Goal: Information Seeking & Learning: Learn about a topic

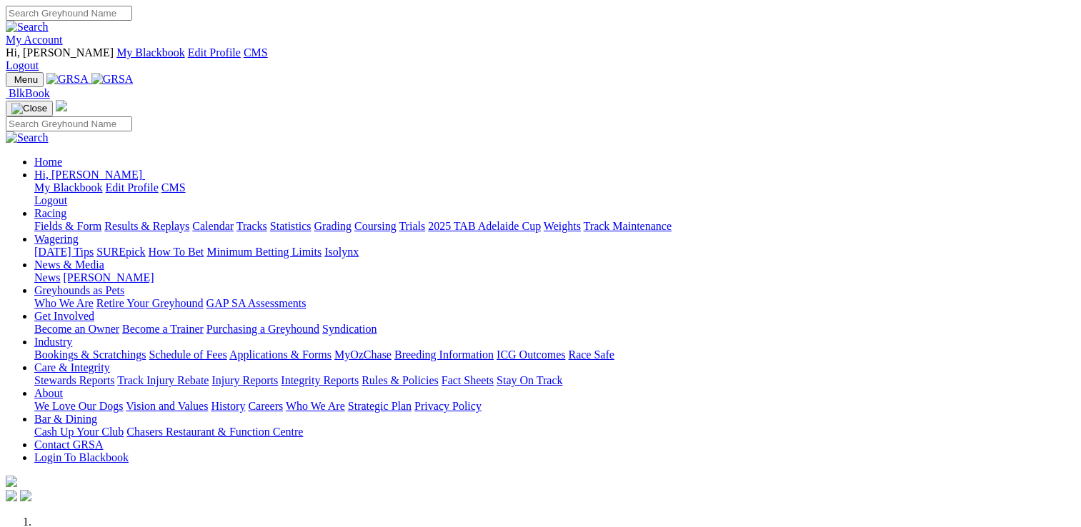
scroll to position [500, 0]
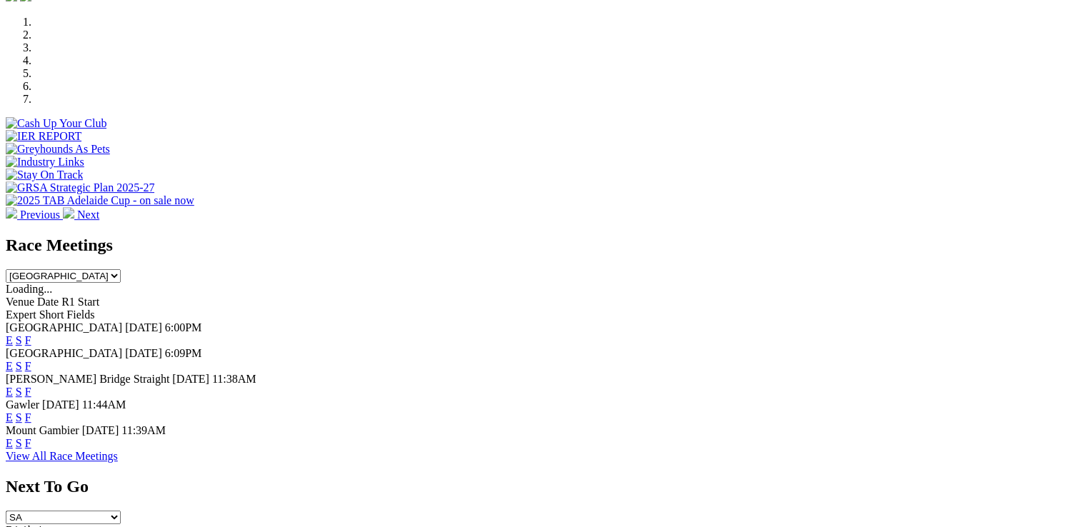
click at [13, 386] on link "E" at bounding box center [9, 392] width 7 height 12
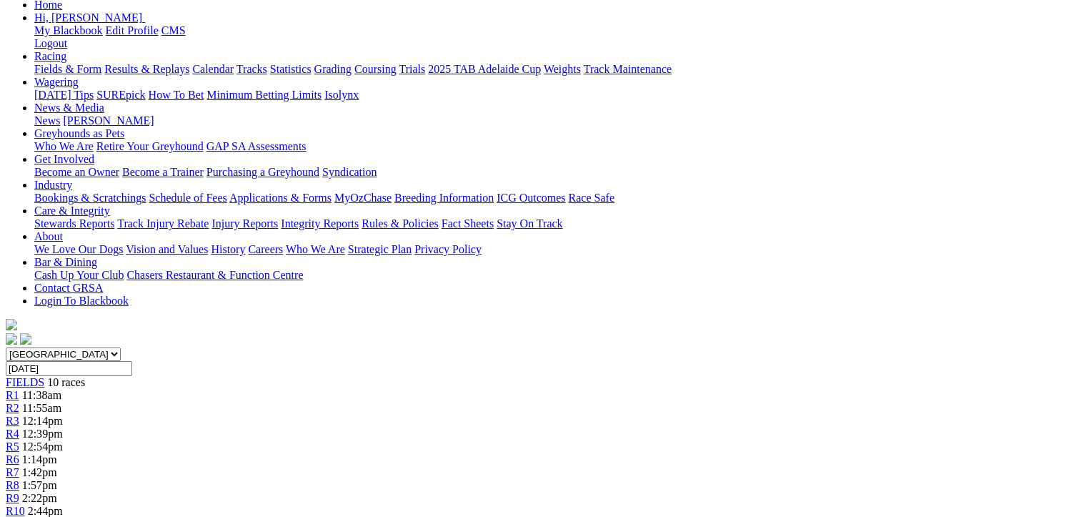
scroll to position [71, 0]
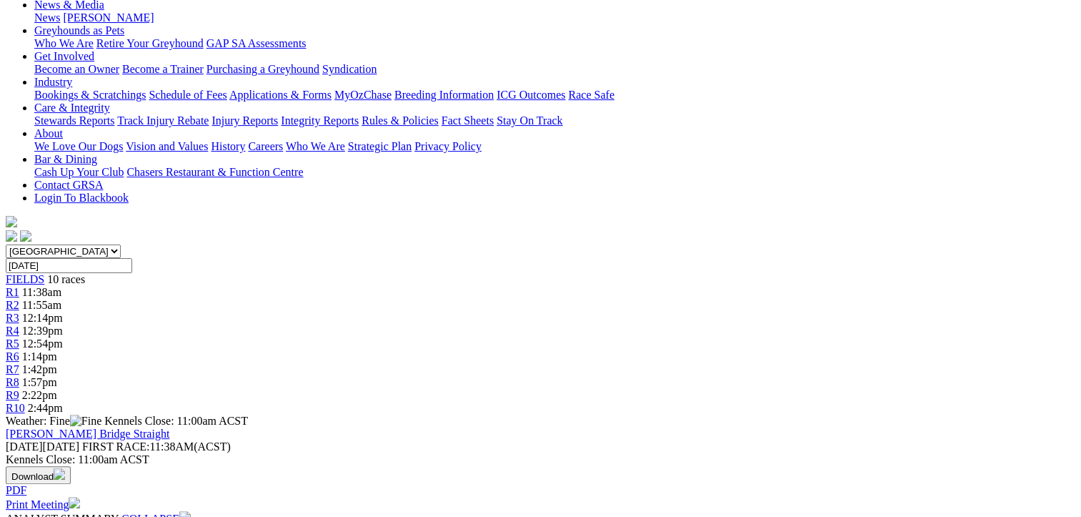
scroll to position [143, 0]
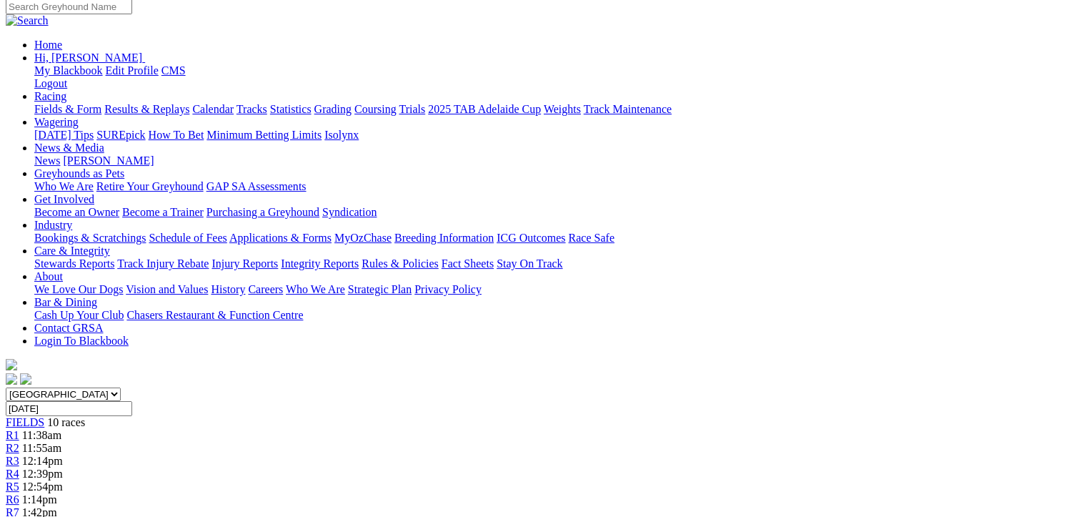
click at [19, 493] on link "R6" at bounding box center [13, 499] width 14 height 12
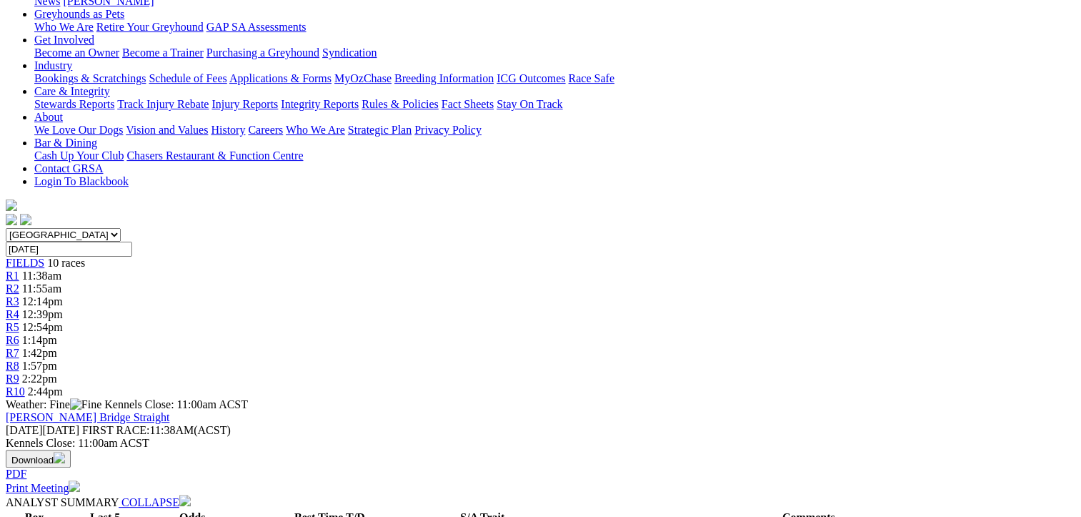
scroll to position [143, 0]
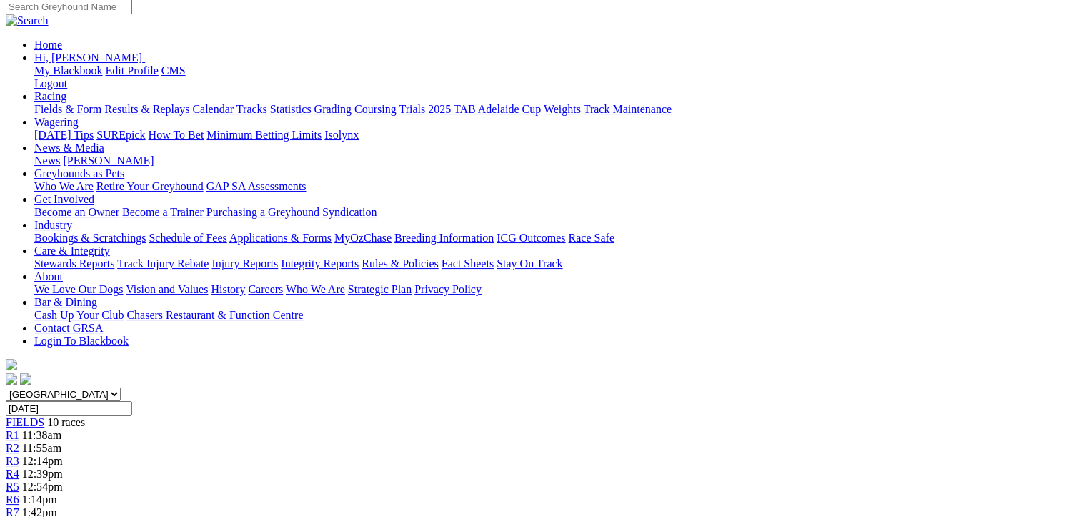
click at [713, 506] on div "R7 1:42pm" at bounding box center [541, 512] width 1070 height 13
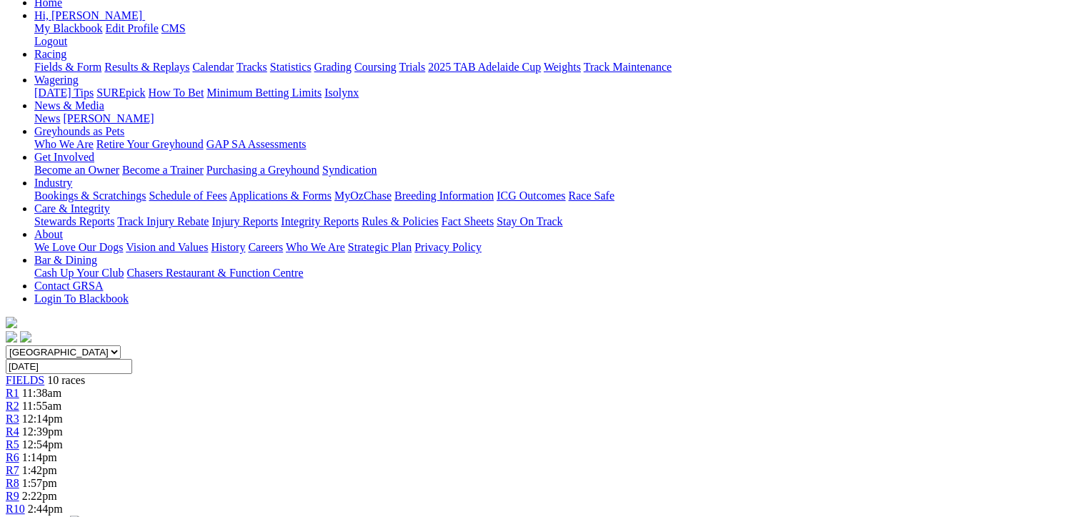
scroll to position [71, 0]
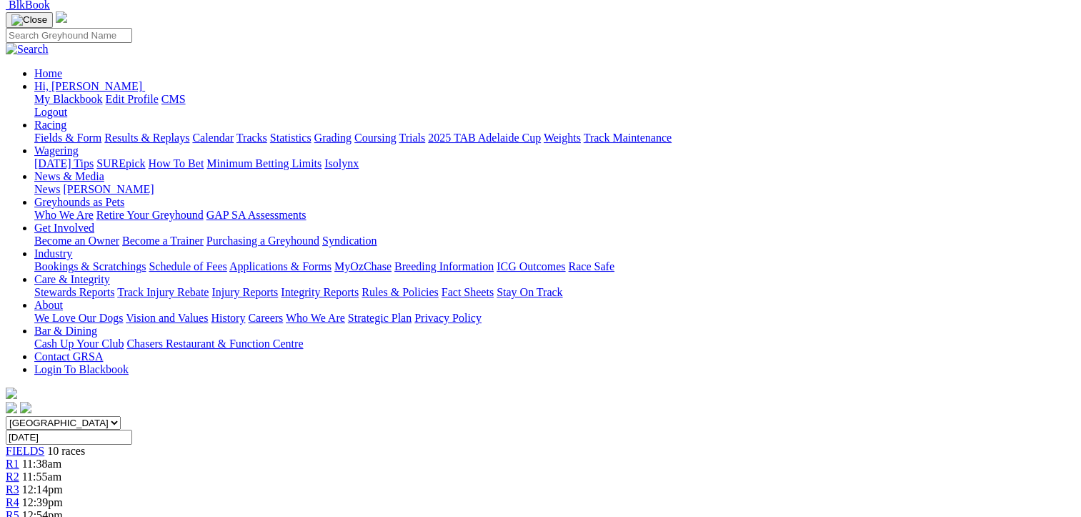
scroll to position [286, 0]
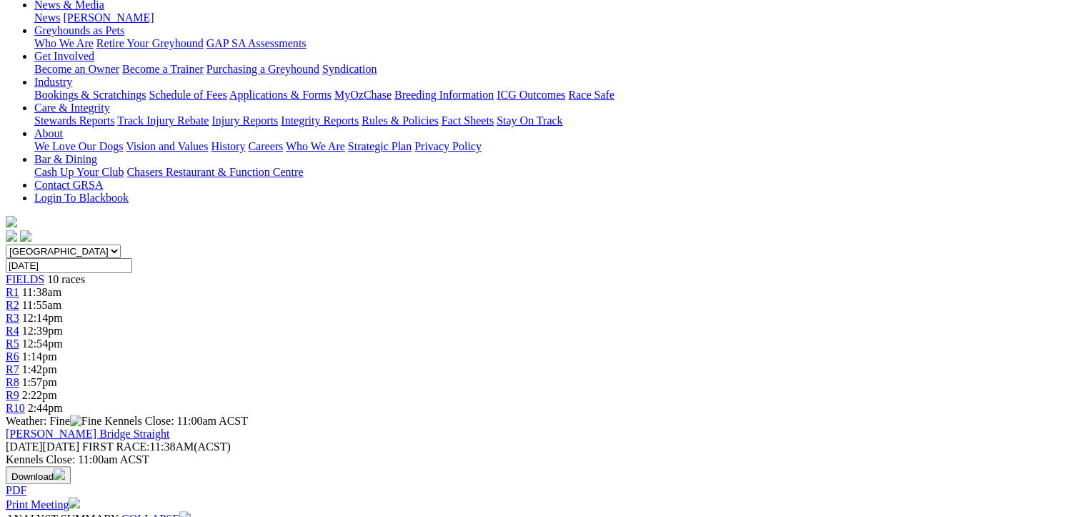
drag, startPoint x: 446, startPoint y: 301, endPoint x: 759, endPoint y: 342, distance: 315.6
drag, startPoint x: 759, startPoint y: 342, endPoint x: 656, endPoint y: 324, distance: 104.3
copy p "ADHANA ANNIE (1) Freshened. Maiden winner from an inside draw at Angle Park Jun…"
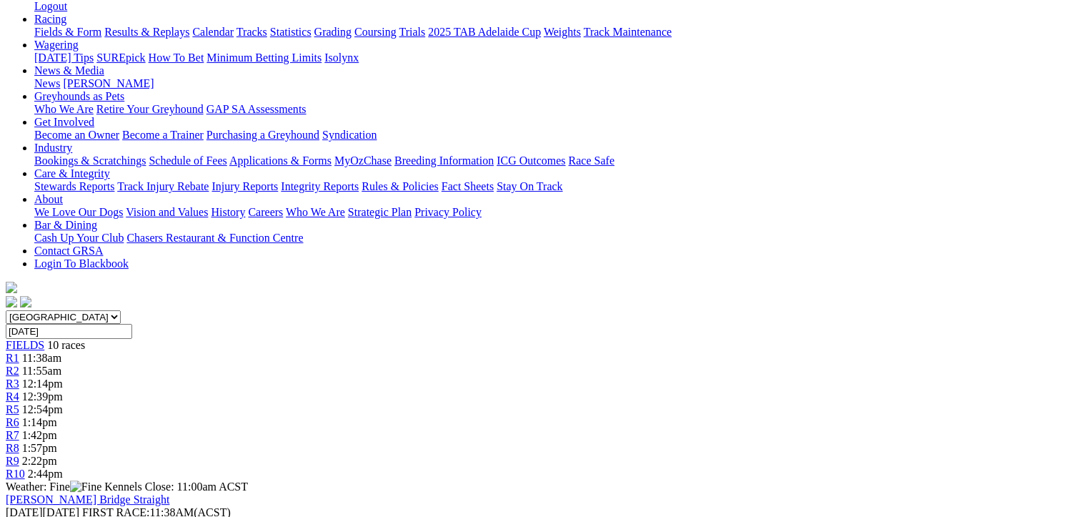
scroll to position [143, 0]
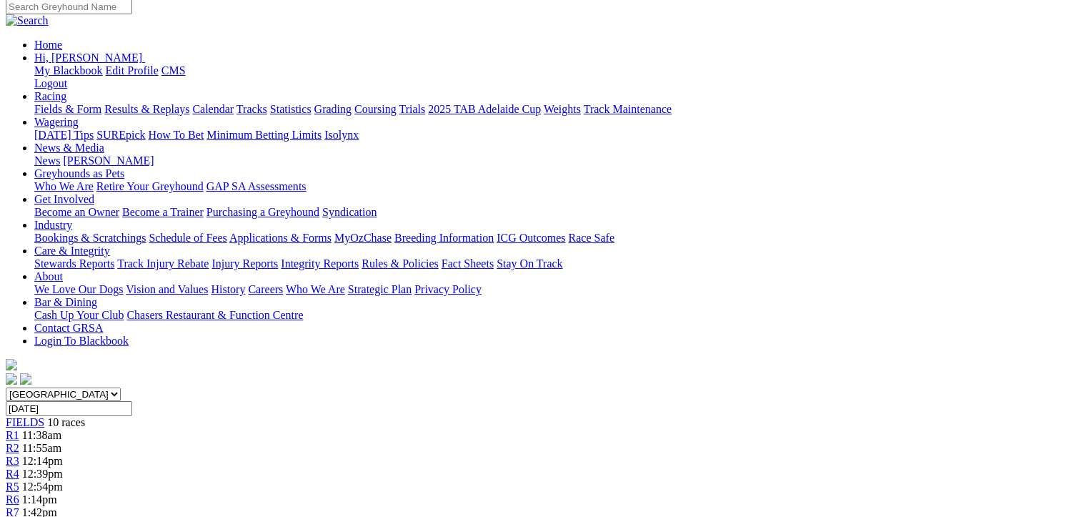
click at [309, 442] on div "R2 11:55am" at bounding box center [541, 448] width 1070 height 13
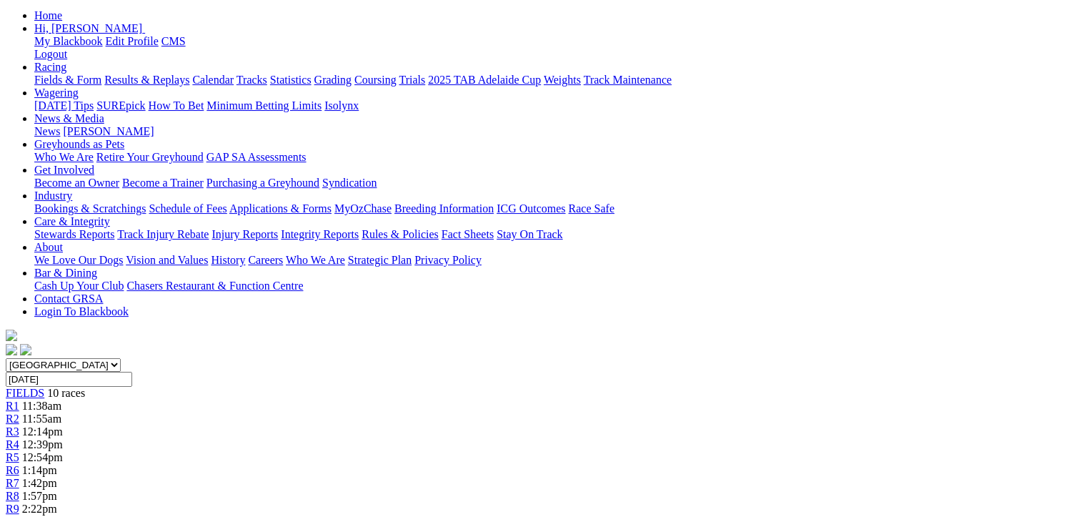
scroll to position [286, 0]
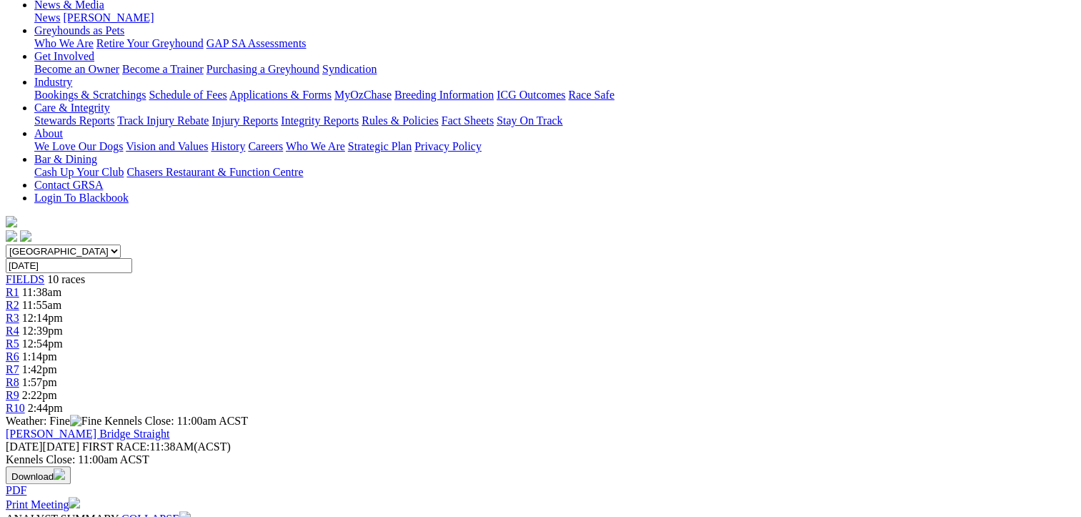
drag, startPoint x: 394, startPoint y: 303, endPoint x: 549, endPoint y: 345, distance: 160.7
drag, startPoint x: 549, startPoint y: 345, endPoint x: 452, endPoint y: 317, distance: 100.4
copy p "DASHING DAYNA (4) Placed in both starts here and he's been showing early speed.…"
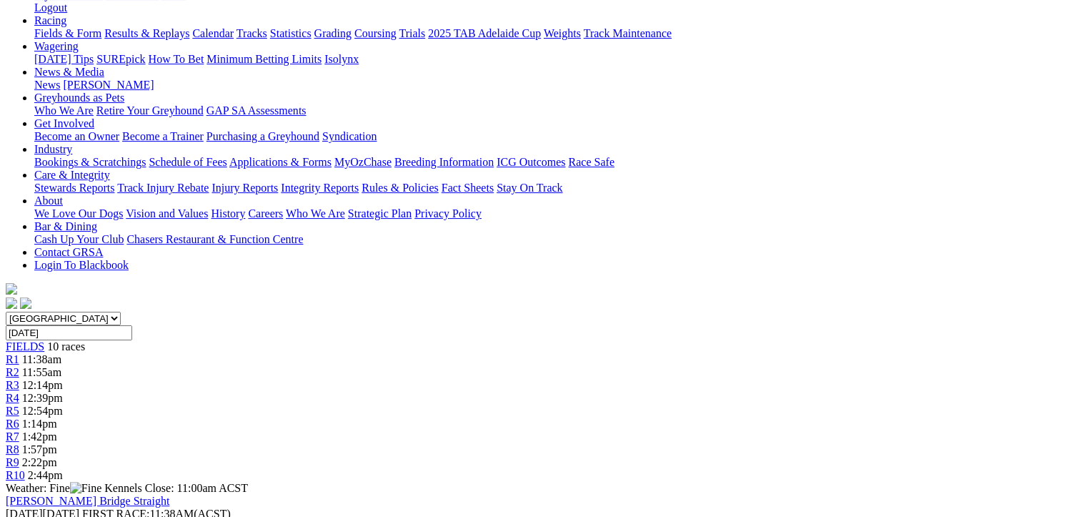
scroll to position [143, 0]
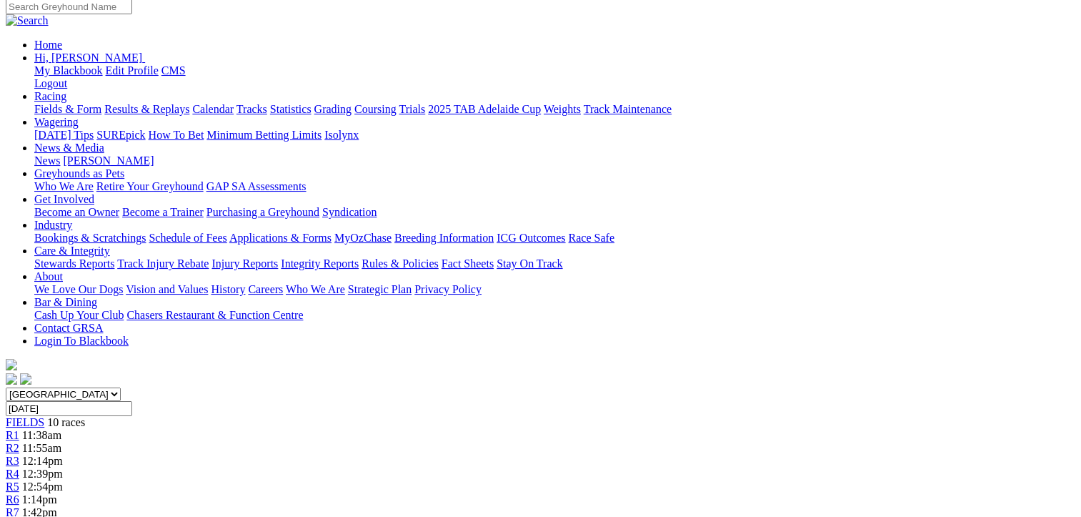
click at [19, 454] on link "R3" at bounding box center [13, 460] width 14 height 12
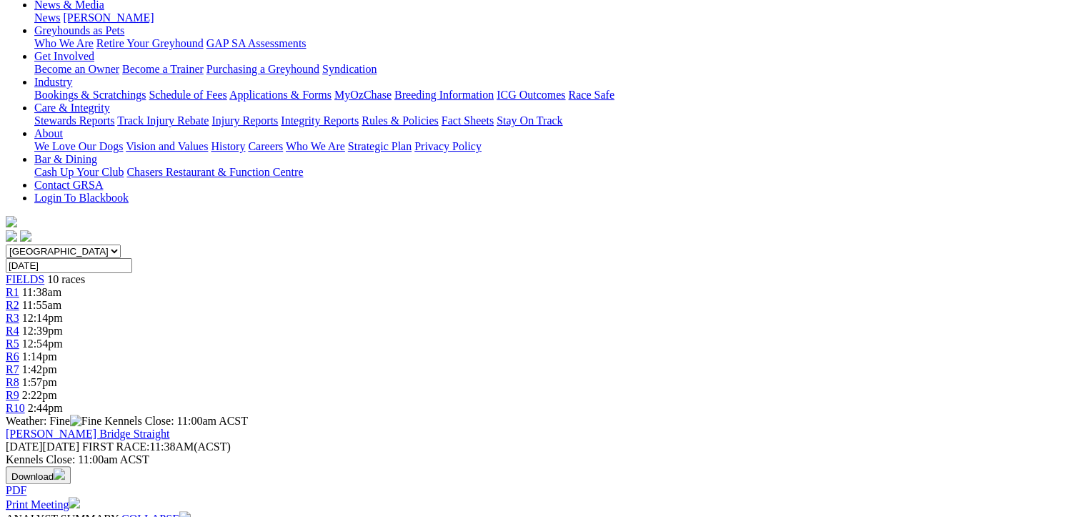
scroll to position [286, 0]
drag, startPoint x: 446, startPoint y: 276, endPoint x: 805, endPoint y: 315, distance: 361.6
drag, startPoint x: 805, startPoint y: 315, endPoint x: 680, endPoint y: 297, distance: 126.4
copy p "BUN VOLCANO (8) 2nd in her last three starts at Angle Park in handy time. Goes …"
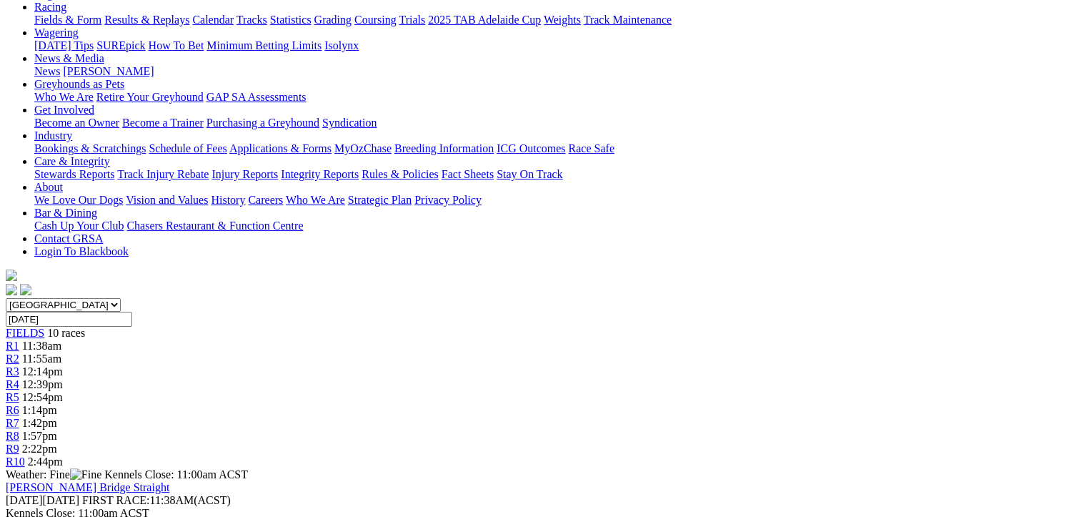
scroll to position [143, 0]
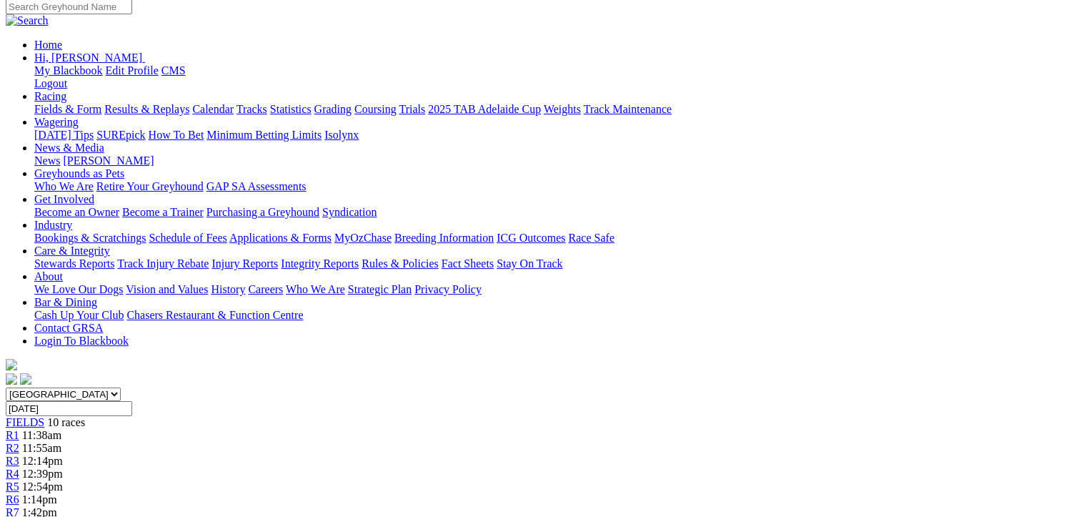
click at [19, 467] on span "R4" at bounding box center [13, 473] width 14 height 12
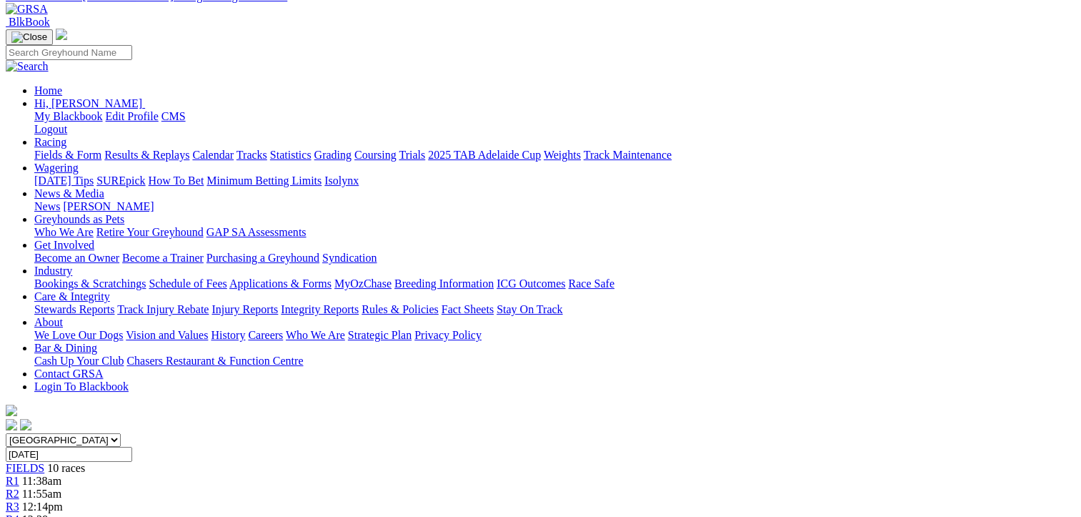
scroll to position [286, 0]
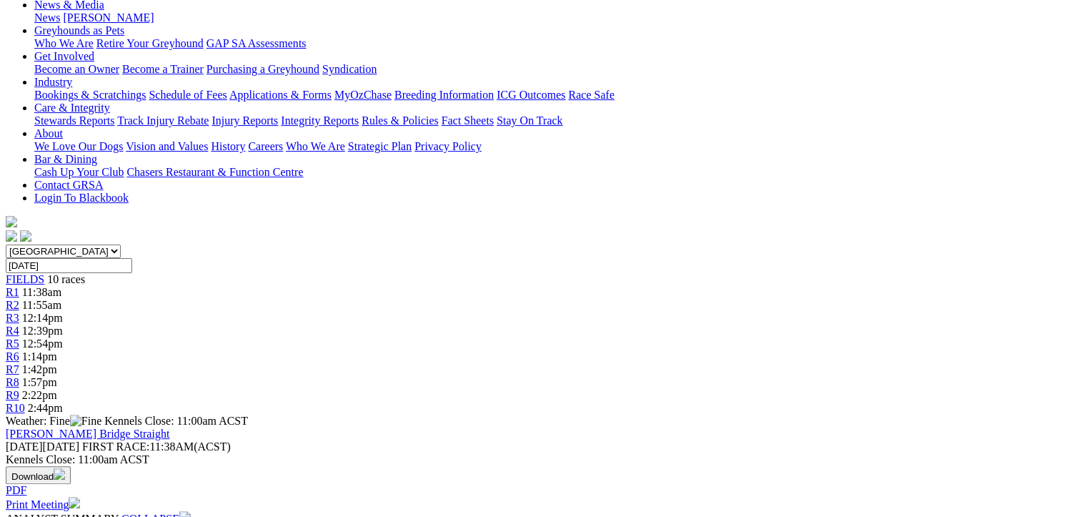
drag, startPoint x: 499, startPoint y: 277, endPoint x: 652, endPoint y: 330, distance: 161.8
drag, startPoint x: 652, startPoint y: 330, endPoint x: 552, endPoint y: 299, distance: 105.5
copy p "SKETCHY TOBY (1) 2nd from a wide draw in good time at his first look here Aug 5…"
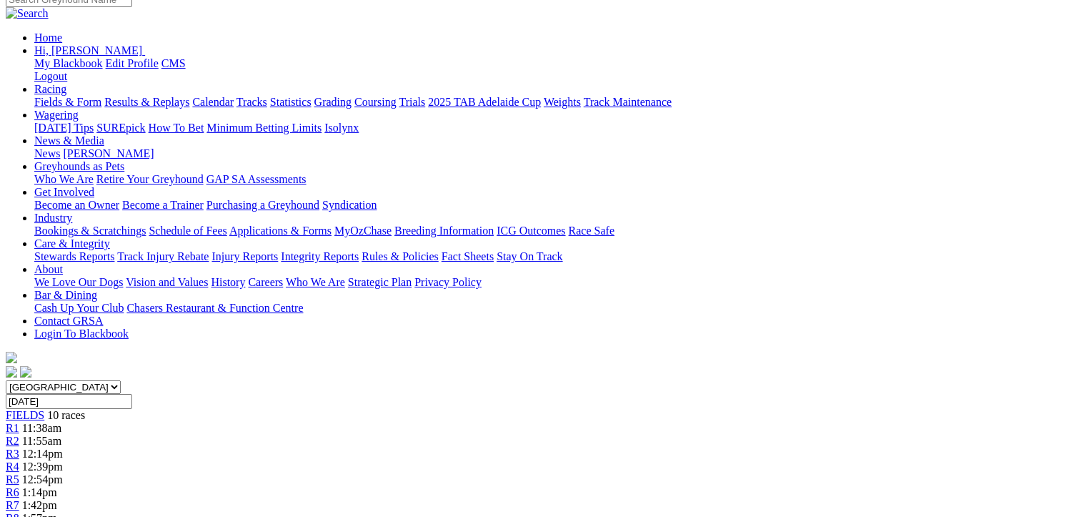
scroll to position [143, 0]
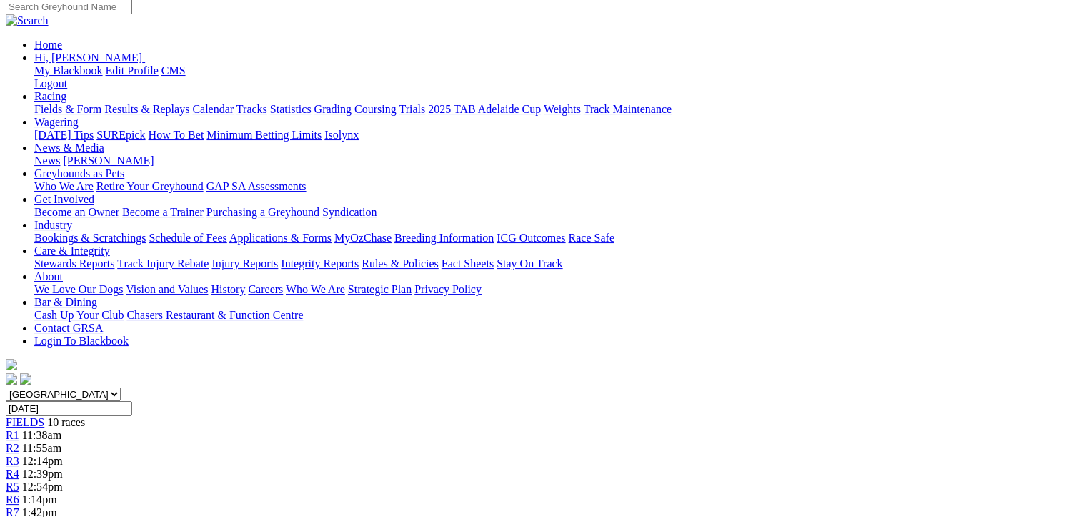
click at [19, 480] on span "R5" at bounding box center [13, 486] width 14 height 12
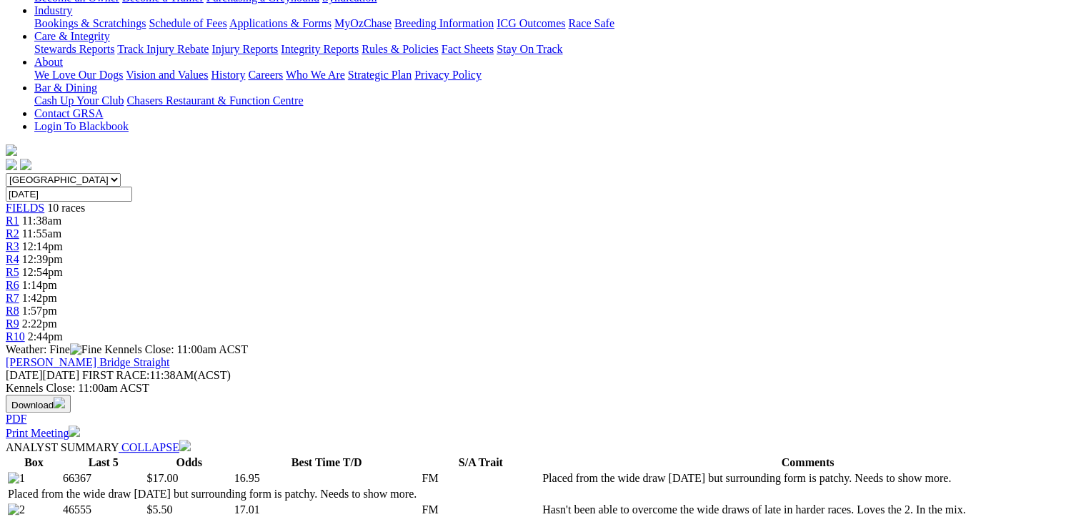
scroll to position [357, 0]
drag, startPoint x: 479, startPoint y: 230, endPoint x: 817, endPoint y: 266, distance: 339.9
drag, startPoint x: 817, startPoint y: 266, endPoint x: 740, endPoint y: 251, distance: 78.6
copy p "KRASNA (4) Form just fair of late but it has come in harder races over the 530m…"
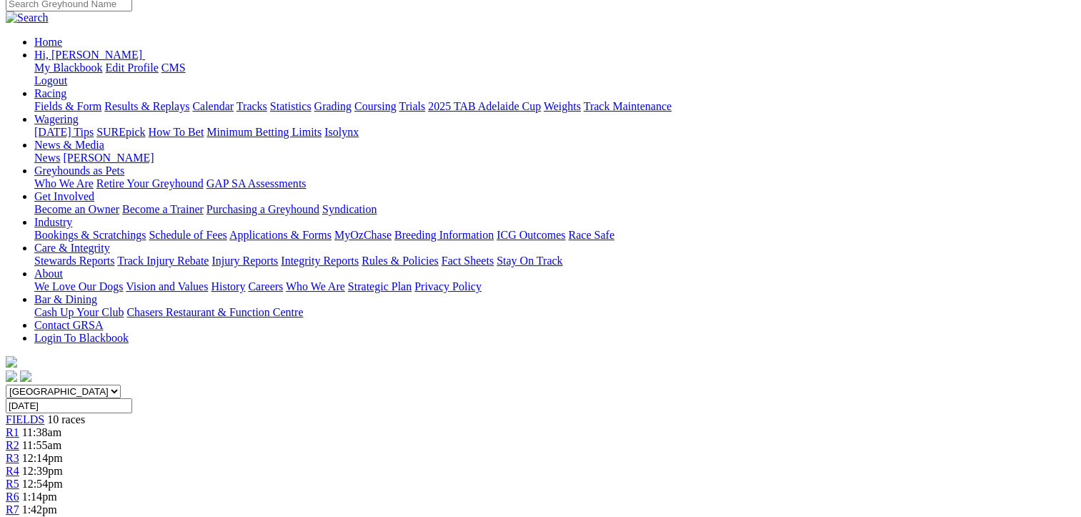
scroll to position [143, 0]
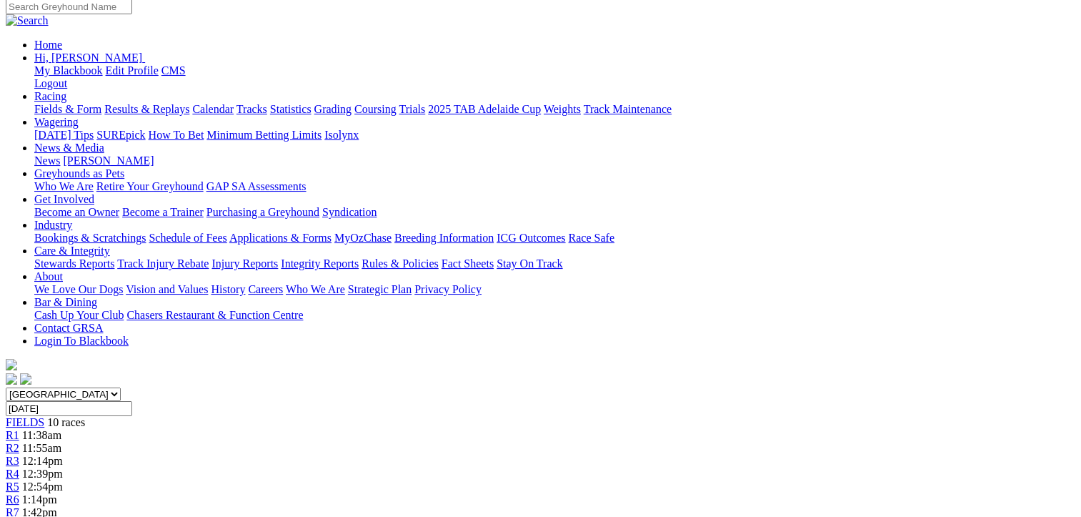
click at [19, 493] on span "R6" at bounding box center [13, 499] width 14 height 12
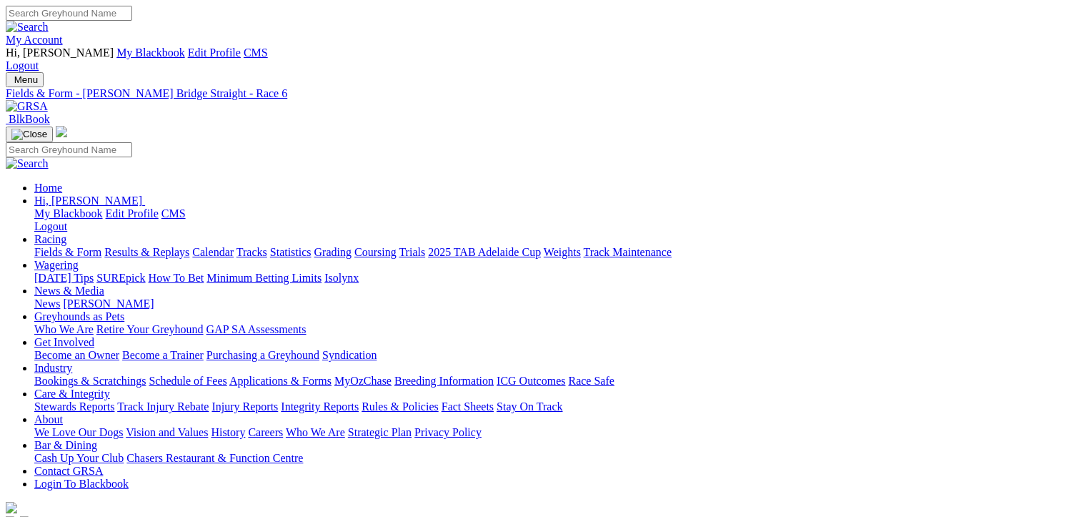
scroll to position [357, 0]
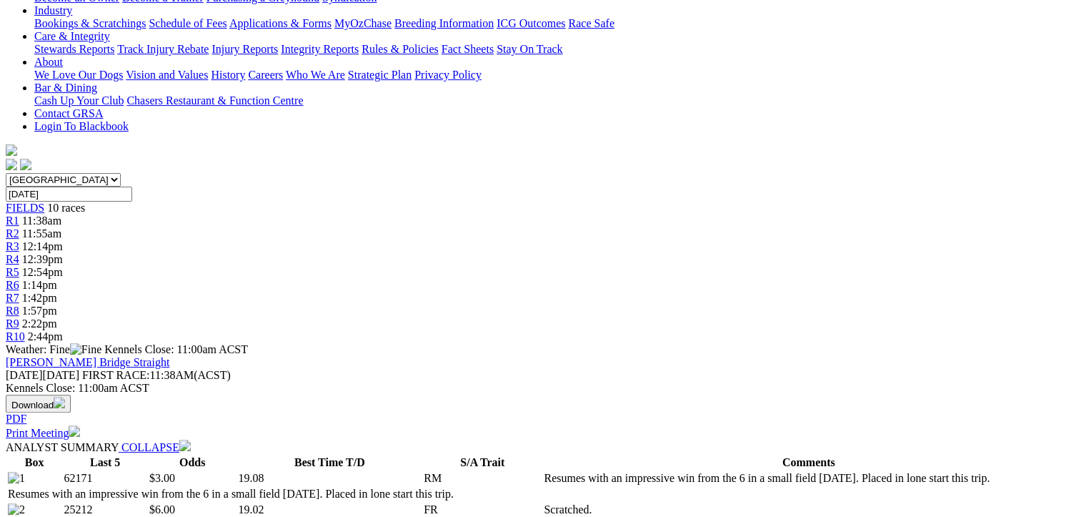
drag, startPoint x: 463, startPoint y: 255, endPoint x: 802, endPoint y: 295, distance: 341.1
drag, startPoint x: 802, startPoint y: 295, endPoint x: 695, endPoint y: 282, distance: 108.0
copy p "IMPERIAL SASH (6) 2nd from the rails at Angle Park Jul 24 but won in good time …"
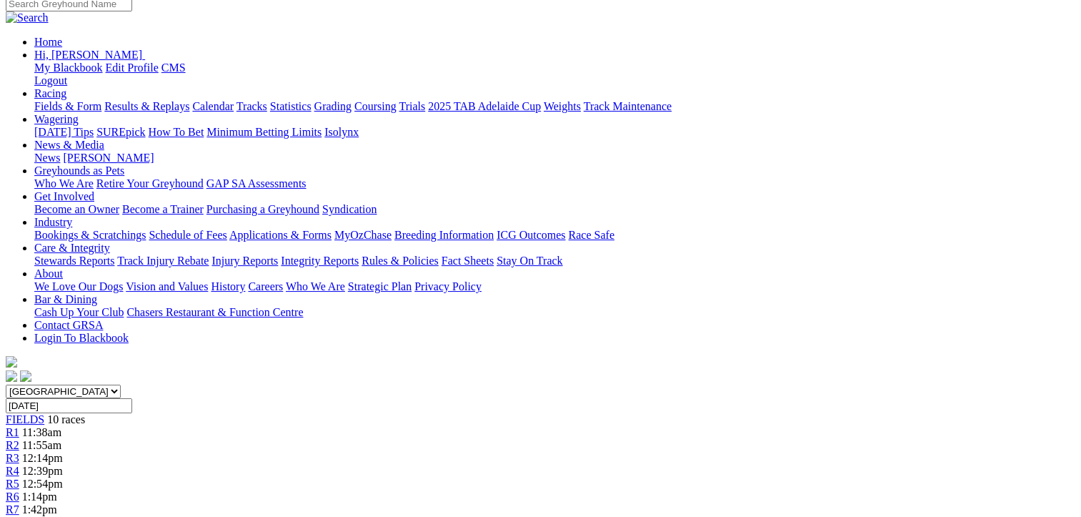
scroll to position [143, 0]
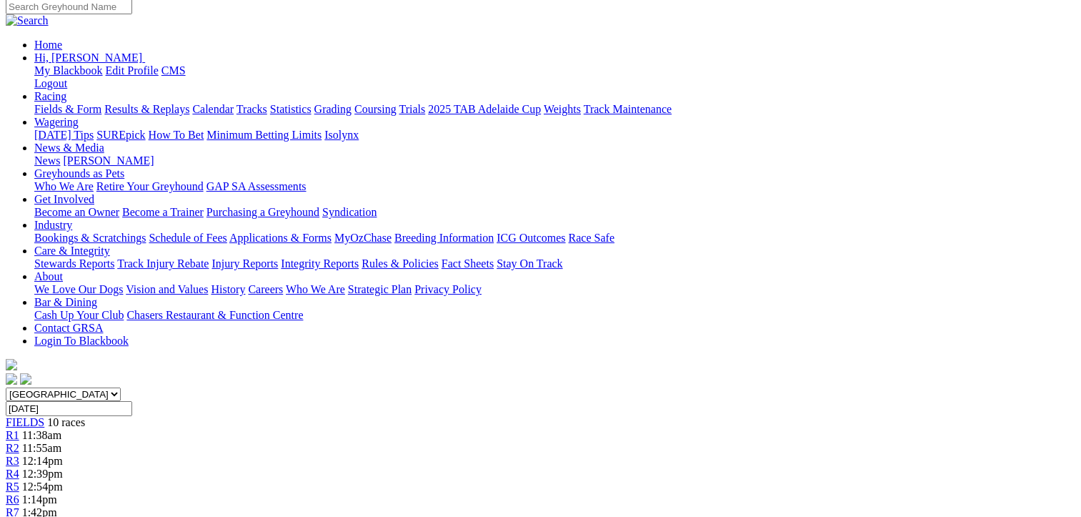
click at [19, 506] on span "R7" at bounding box center [13, 512] width 14 height 12
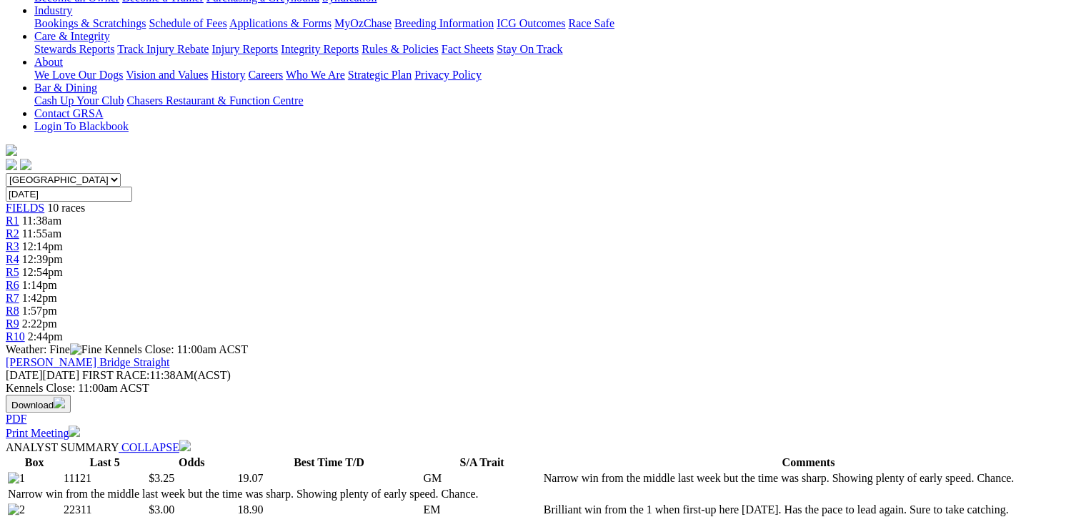
scroll to position [357, 0]
drag, startPoint x: 463, startPoint y: 256, endPoint x: 853, endPoint y: 299, distance: 392.6
drag, startPoint x: 853, startPoint y: 299, endPoint x: 757, endPoint y: 285, distance: 96.8
copy p "WICKET (2) Brilliant win from the 1 when first-up here Aug 5. Has the pace to l…"
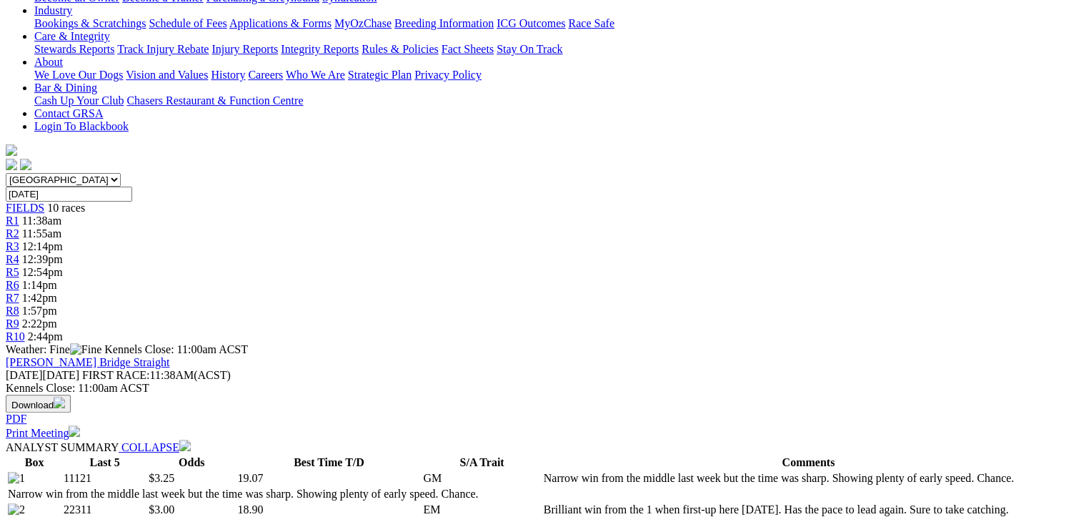
scroll to position [143, 0]
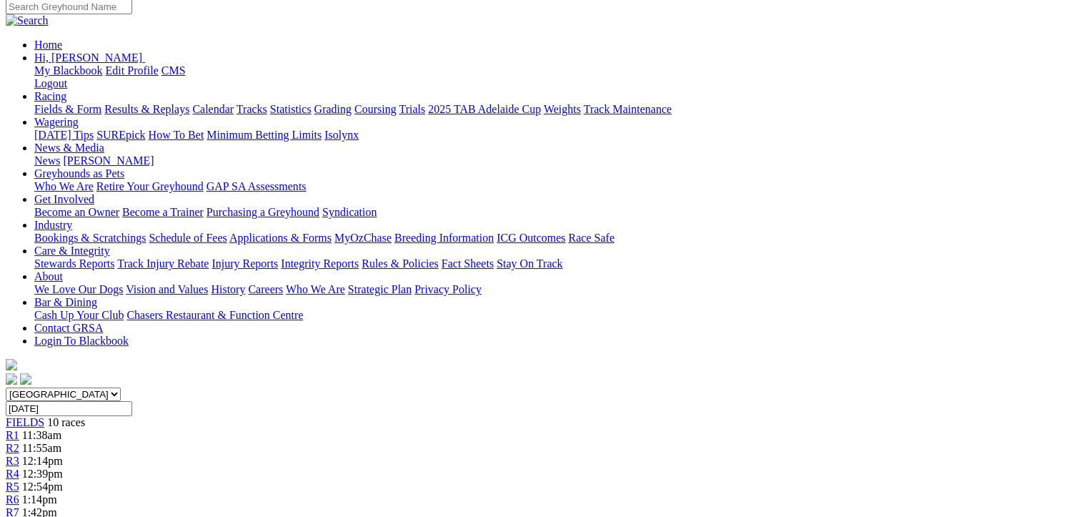
click at [787, 516] on div "R8 1:57pm" at bounding box center [541, 525] width 1070 height 13
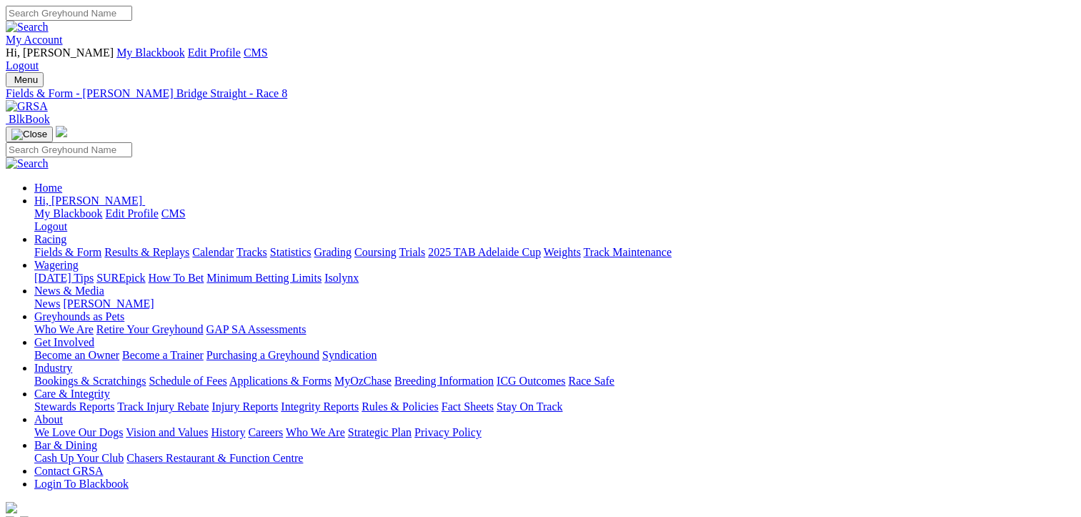
scroll to position [286, 0]
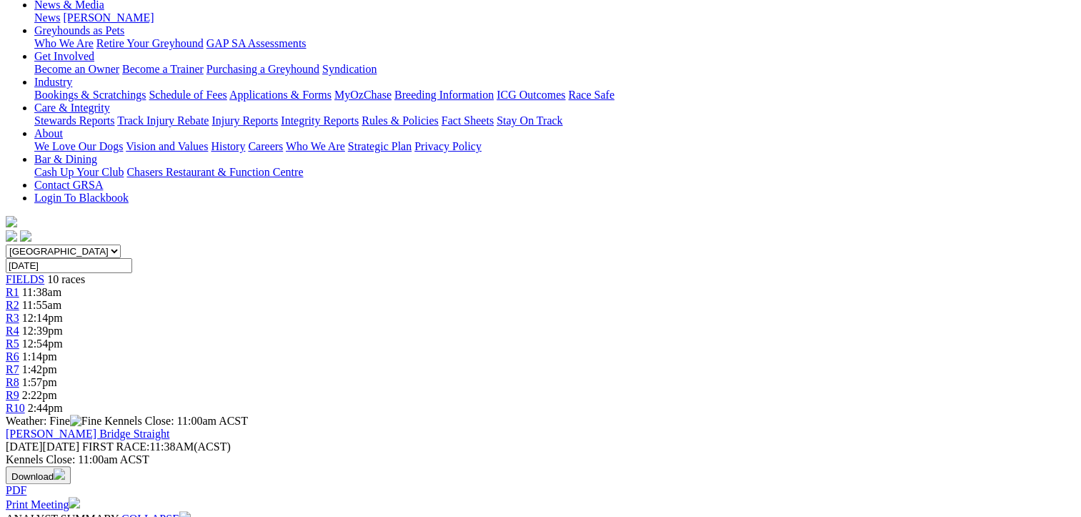
drag, startPoint x: 463, startPoint y: 327, endPoint x: 834, endPoint y: 363, distance: 372.6
drag, startPoint x: 834, startPoint y: 363, endPoint x: 709, endPoint y: 340, distance: 127.1
copy p "PET DETECTIVE (1) Chased home a start over the 531m at Angle Park Jul 31. Very …"
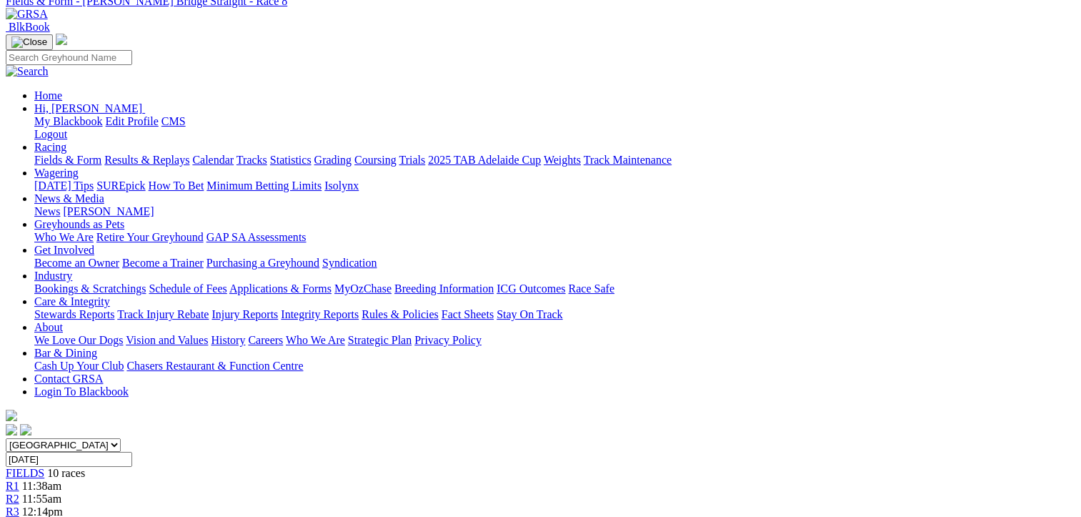
scroll to position [71, 0]
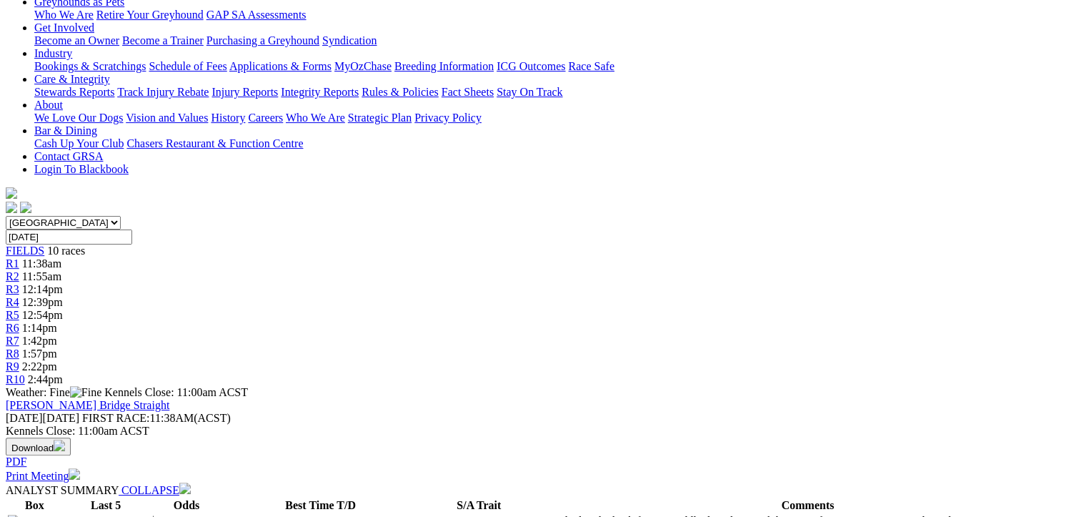
scroll to position [357, 0]
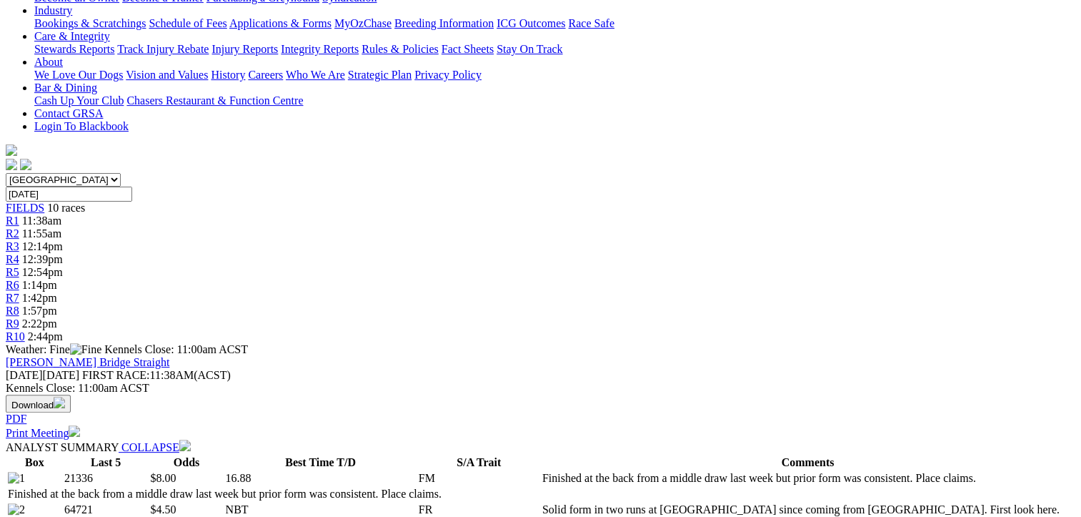
drag, startPoint x: 476, startPoint y: 204, endPoint x: 819, endPoint y: 247, distance: 345.6
drag, startPoint x: 819, startPoint y: 247, endPoint x: 735, endPoint y: 229, distance: 86.0
copy p "OUR LITTLE FORCE (8) Dropping back in trip and the form has been sound at Angle…"
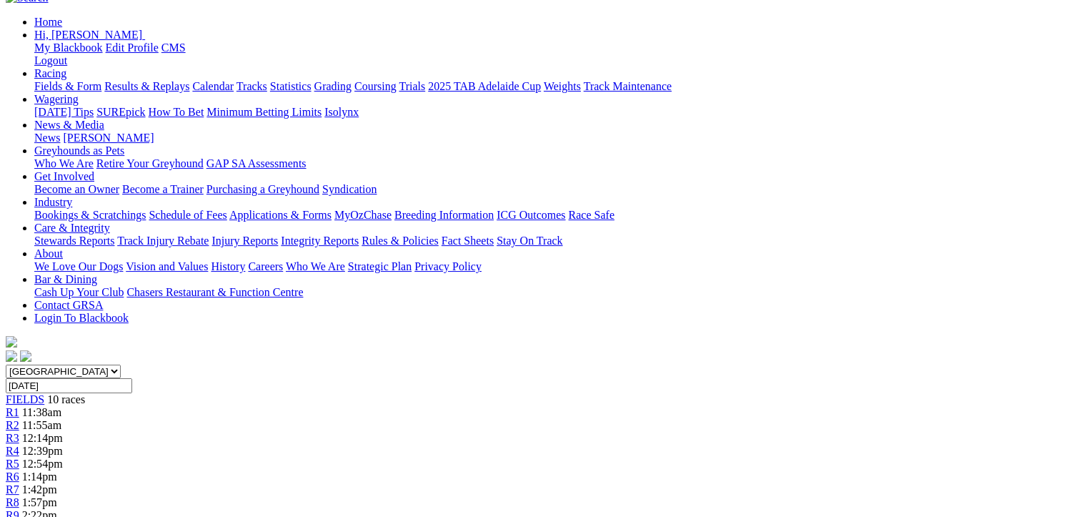
scroll to position [143, 0]
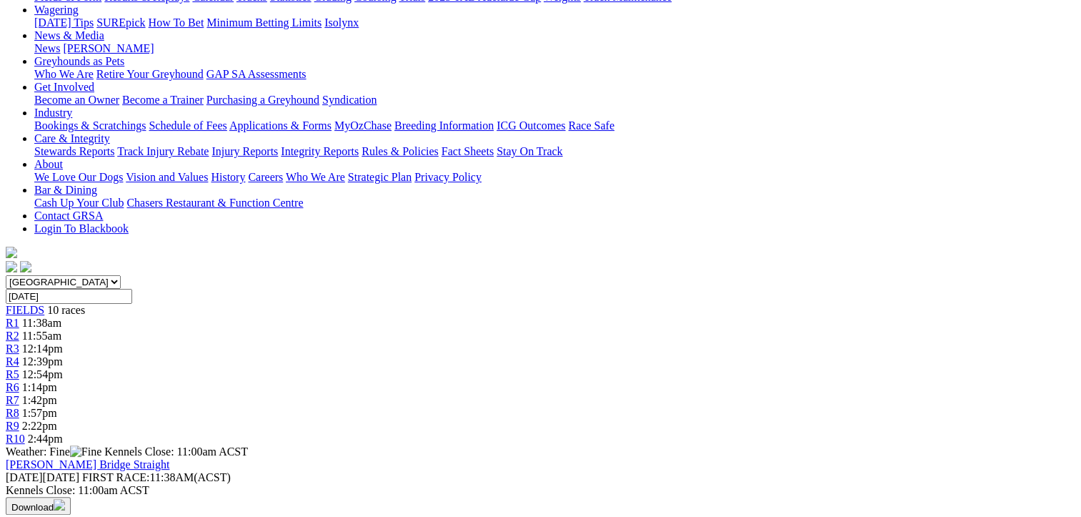
scroll to position [286, 0]
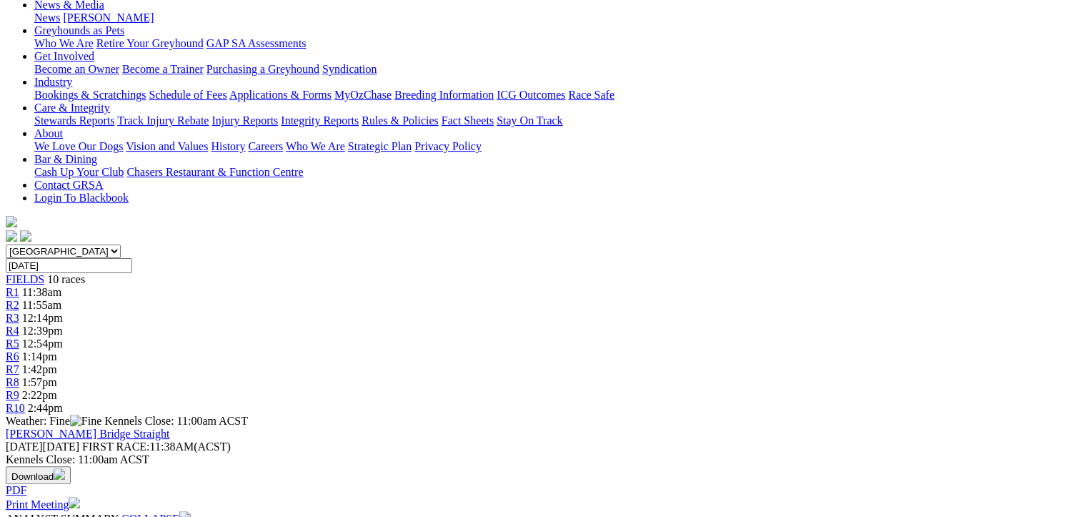
drag, startPoint x: 362, startPoint y: 277, endPoint x: 496, endPoint y: 314, distance: 139.6
drag, startPoint x: 496, startPoint y: 314, endPoint x: 377, endPoint y: 288, distance: 122.2
copy p "BUSTING (6) 3rd from an inside draw when on the quick back-up at [GEOGRAPHIC_DA…"
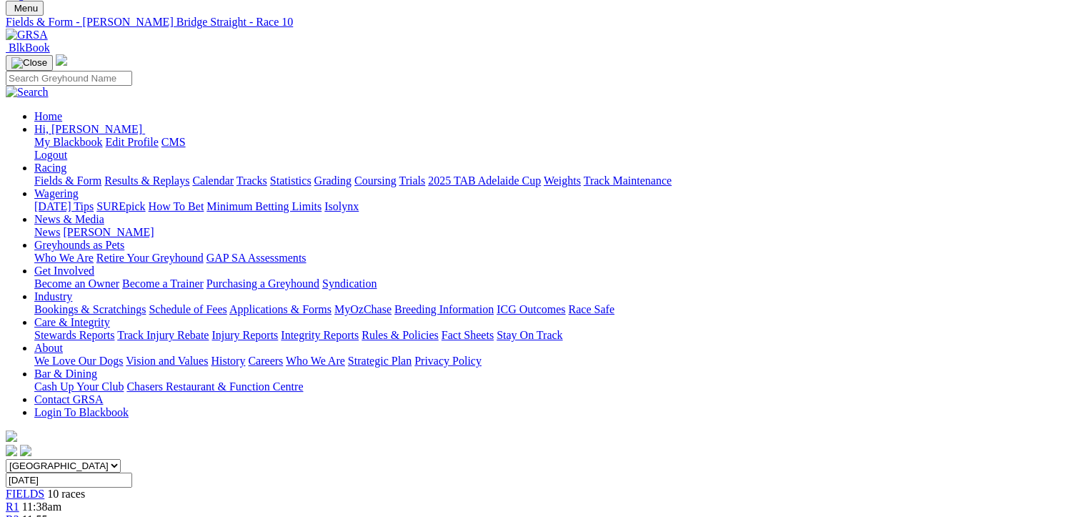
click at [44, 487] on span "FIELDS" at bounding box center [25, 493] width 39 height 12
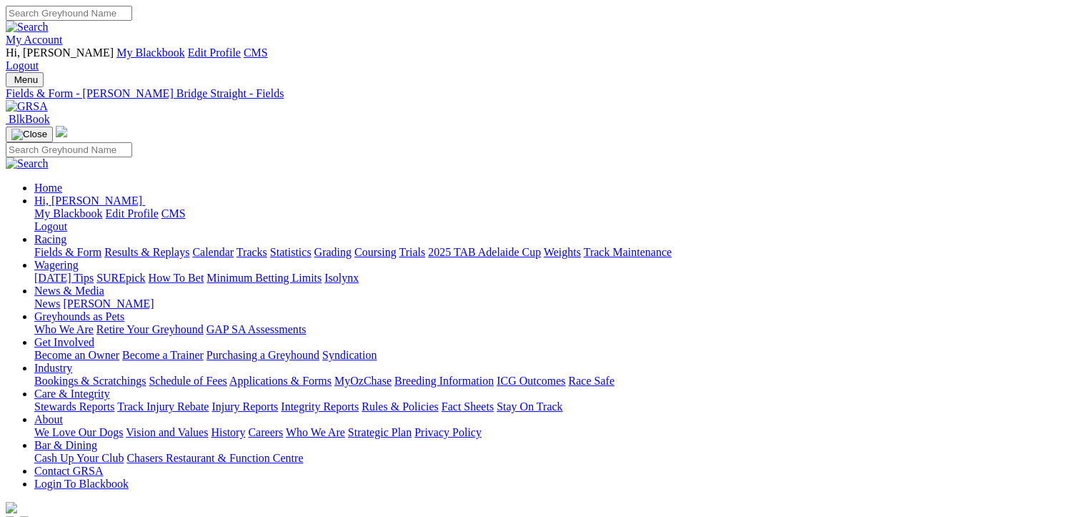
click at [71, 246] on link "Fields & Form" at bounding box center [67, 252] width 67 height 12
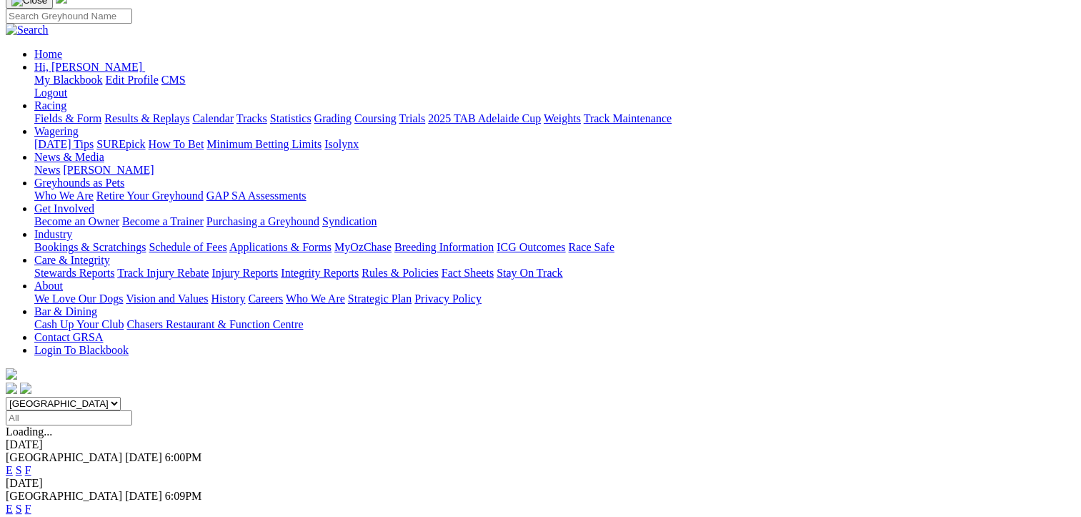
scroll to position [143, 0]
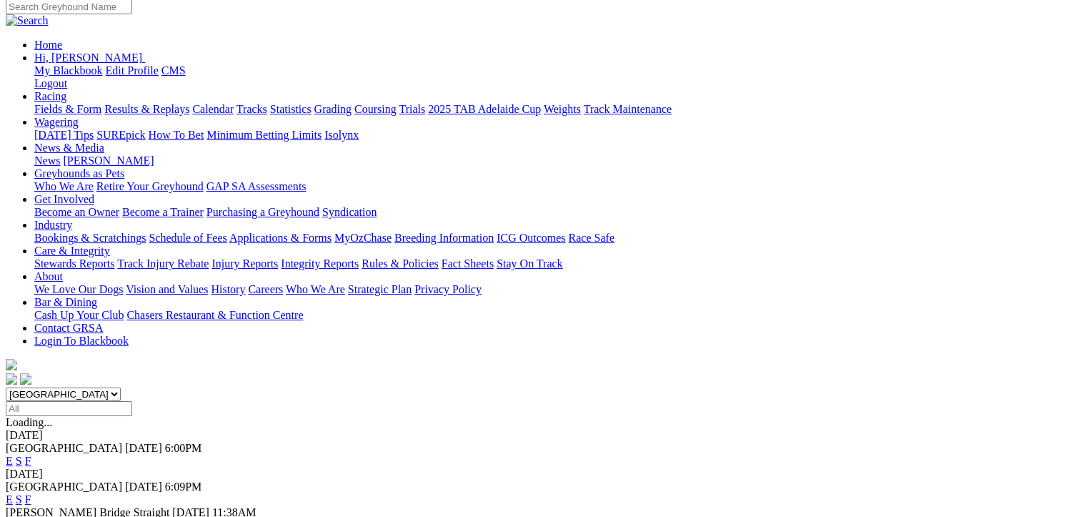
click at [13, 493] on link "E" at bounding box center [9, 499] width 7 height 12
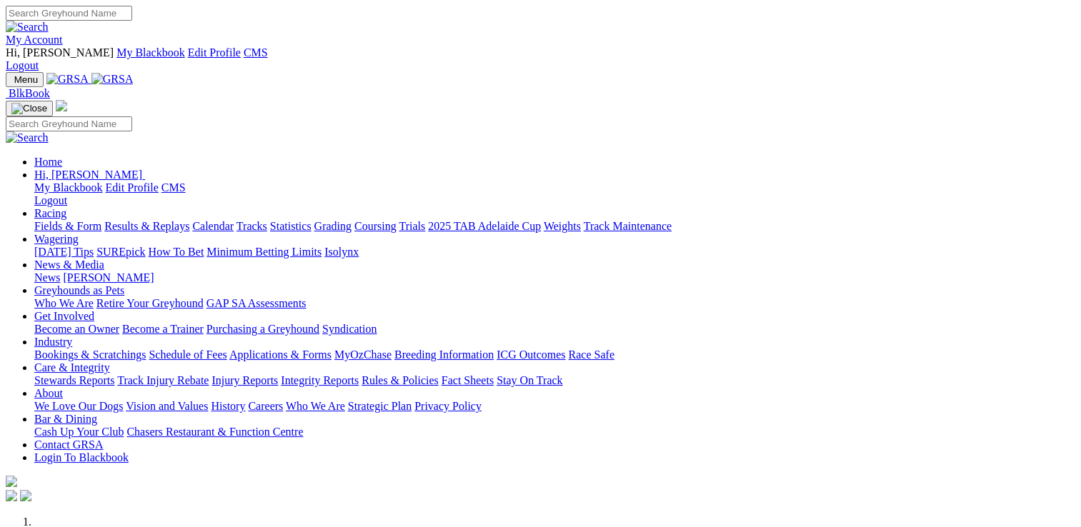
click at [66, 207] on link "Racing" at bounding box center [50, 213] width 32 height 12
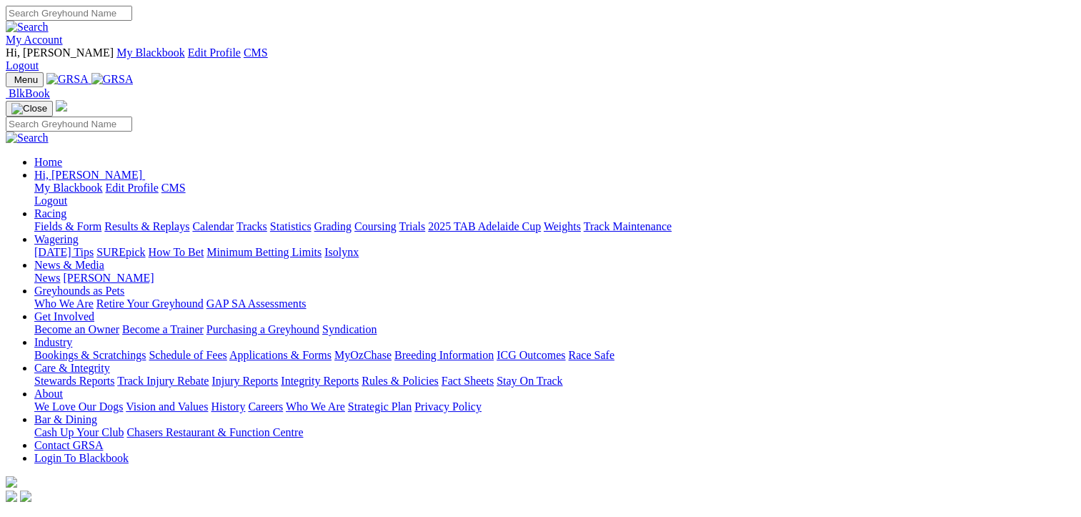
click at [41, 220] on link "Fields & Form" at bounding box center [67, 226] width 67 height 12
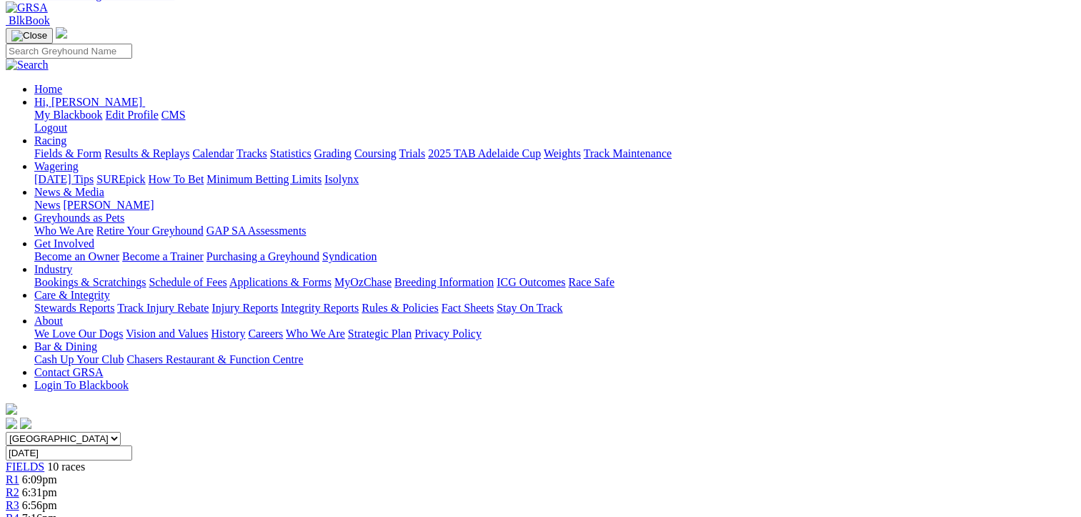
scroll to position [214, 0]
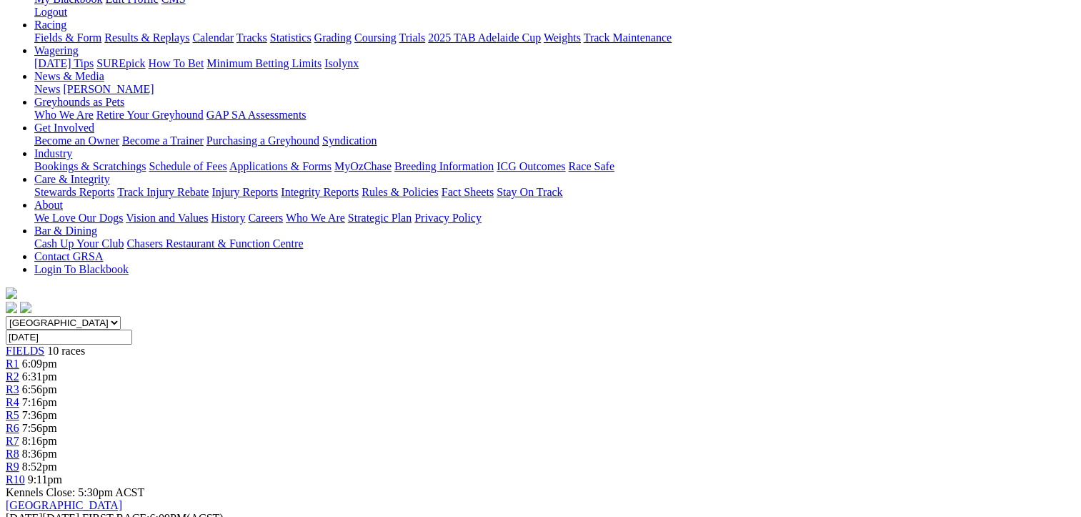
drag, startPoint x: 489, startPoint y: 368, endPoint x: 649, endPoint y: 420, distance: 168.3
drag, startPoint x: 649, startPoint y: 420, endPoint x: 525, endPoint y: 386, distance: 128.3
copy p "SPARE (1) Finished at the back from a middle draw at Murray Bridge Aug 3. Prior…"
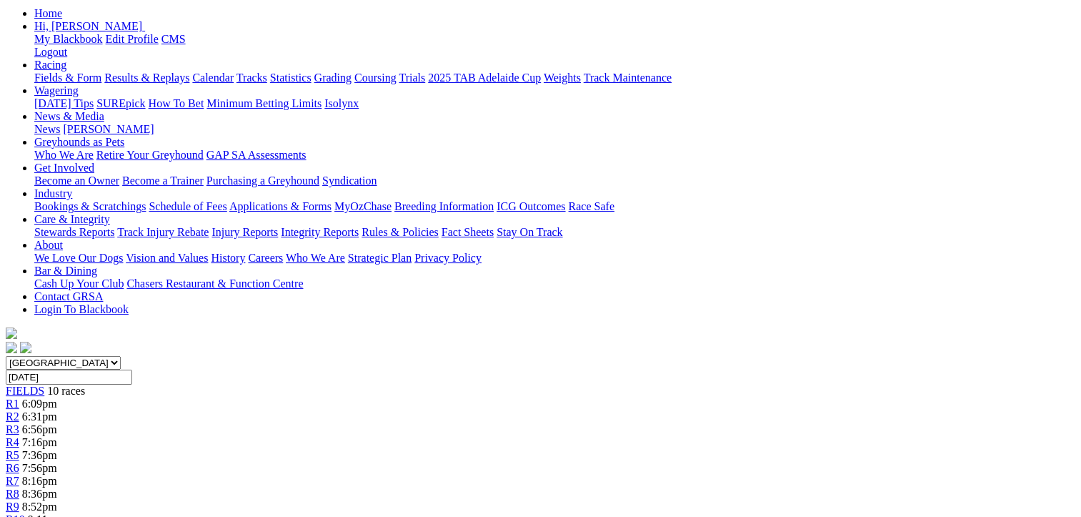
scroll to position [143, 0]
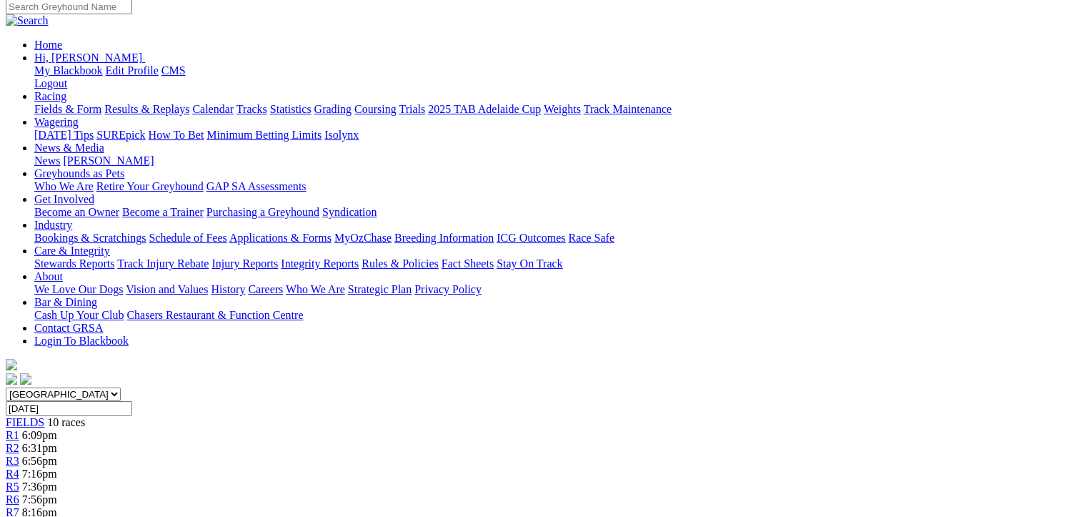
click at [19, 506] on span "R7" at bounding box center [13, 512] width 14 height 12
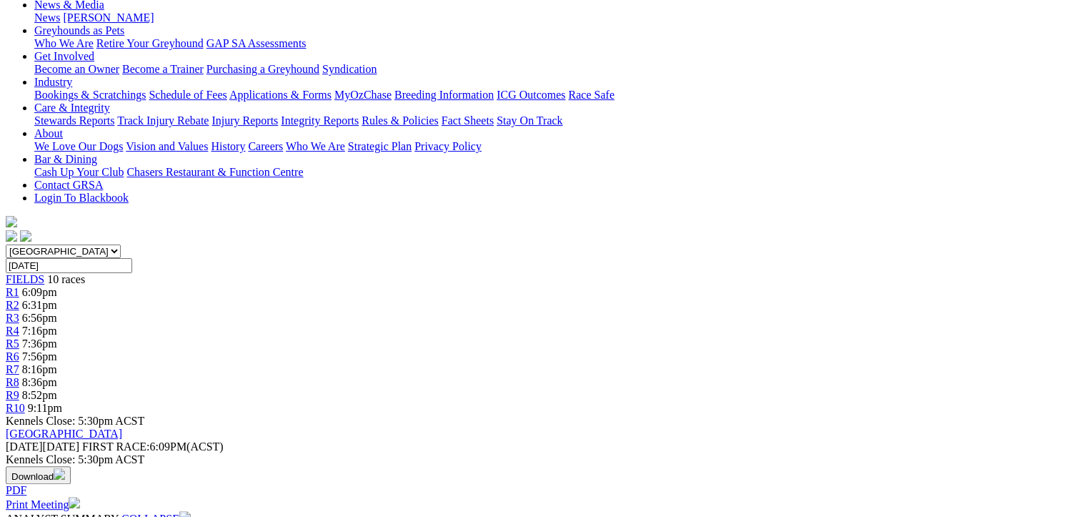
scroll to position [286, 0]
drag, startPoint x: 432, startPoint y: 296, endPoint x: 720, endPoint y: 334, distance: 290.5
drag, startPoint x: 720, startPoint y: 334, endPoint x: 621, endPoint y: 319, distance: 100.6
copy p "PRIME OF LIFE (5) Tackled much stronger race here of late at 530m. 4th at [PERS…"
